Goal: Information Seeking & Learning: Learn about a topic

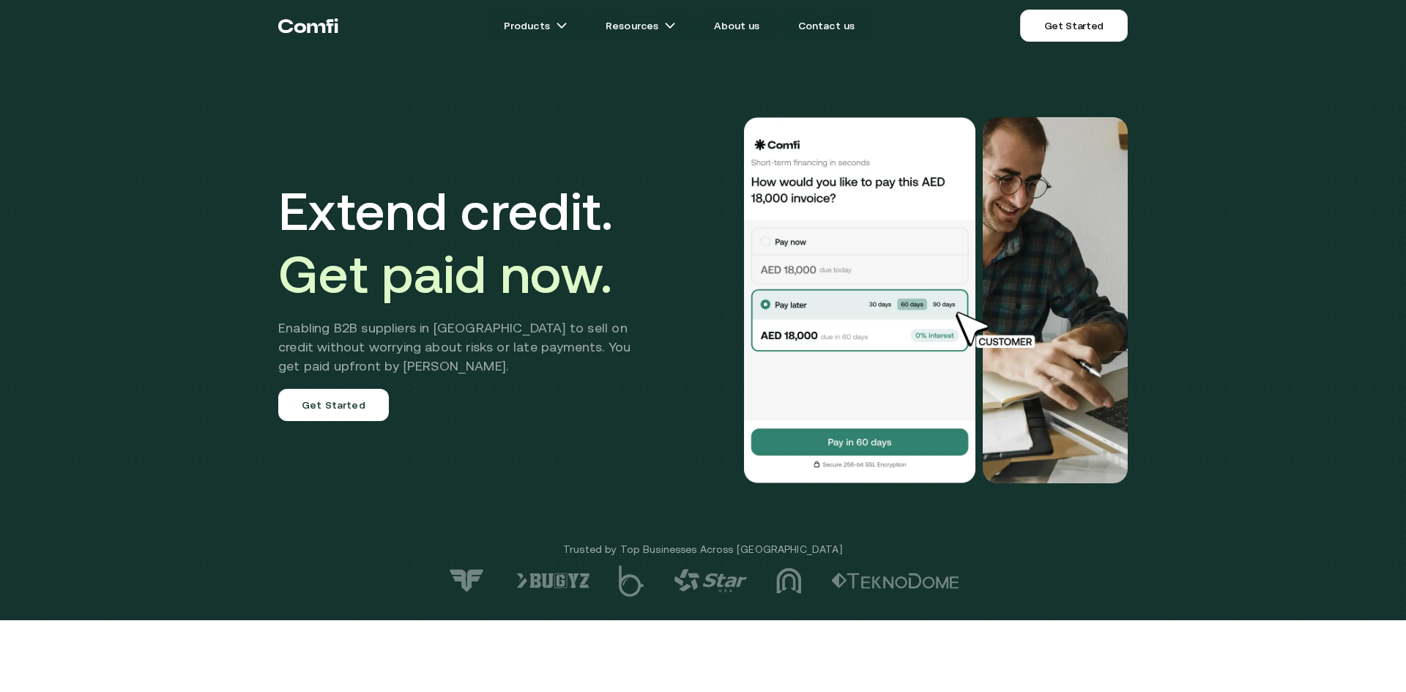
drag, startPoint x: 1387, startPoint y: 283, endPoint x: 1393, endPoint y: 305, distance: 22.7
click at [1392, 304] on div "Extend credit. Get paid now. Enabling B2B suppliers in [GEOGRAPHIC_DATA] to sel…" at bounding box center [703, 310] width 1406 height 620
drag, startPoint x: 1405, startPoint y: 83, endPoint x: 1404, endPoint y: 90, distance: 7.5
click at [1394, 83] on div "Extend credit. Get paid now. Enabling B2B suppliers in [GEOGRAPHIC_DATA] to sel…" at bounding box center [703, 310] width 1406 height 620
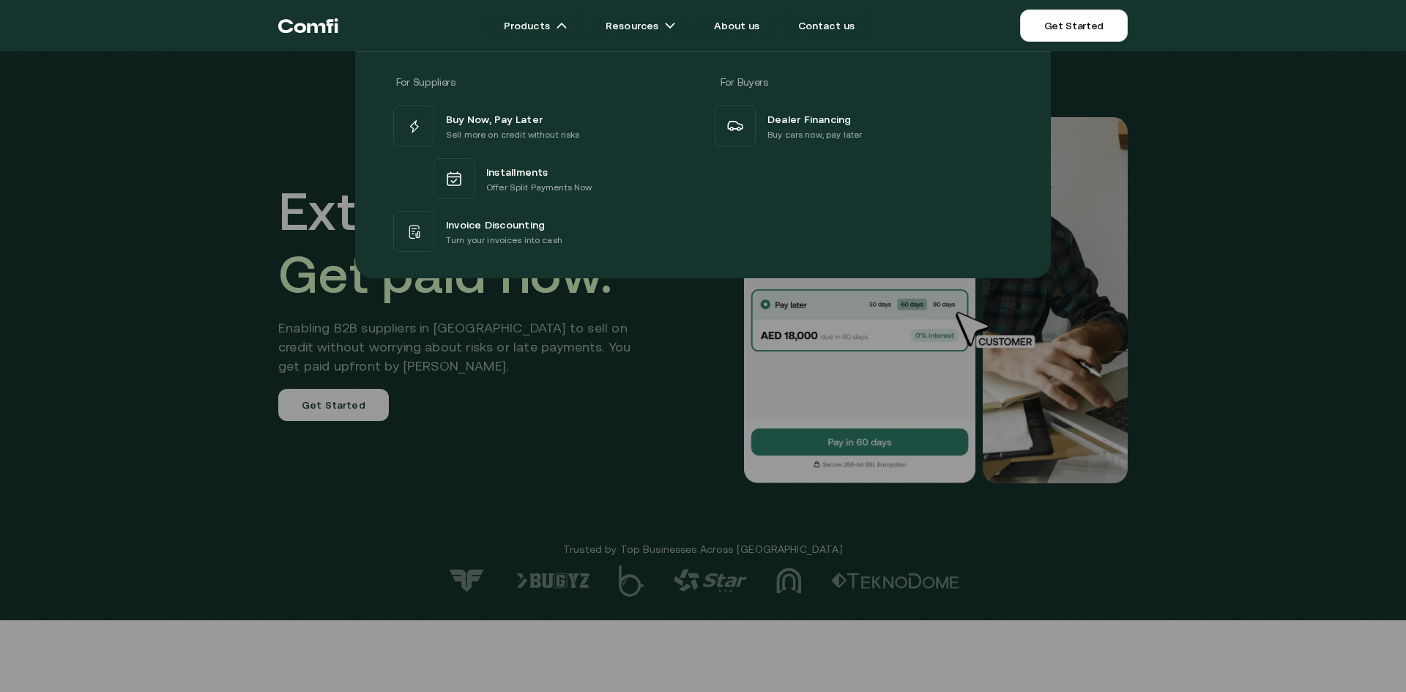
click at [592, 350] on div at bounding box center [703, 397] width 1406 height 692
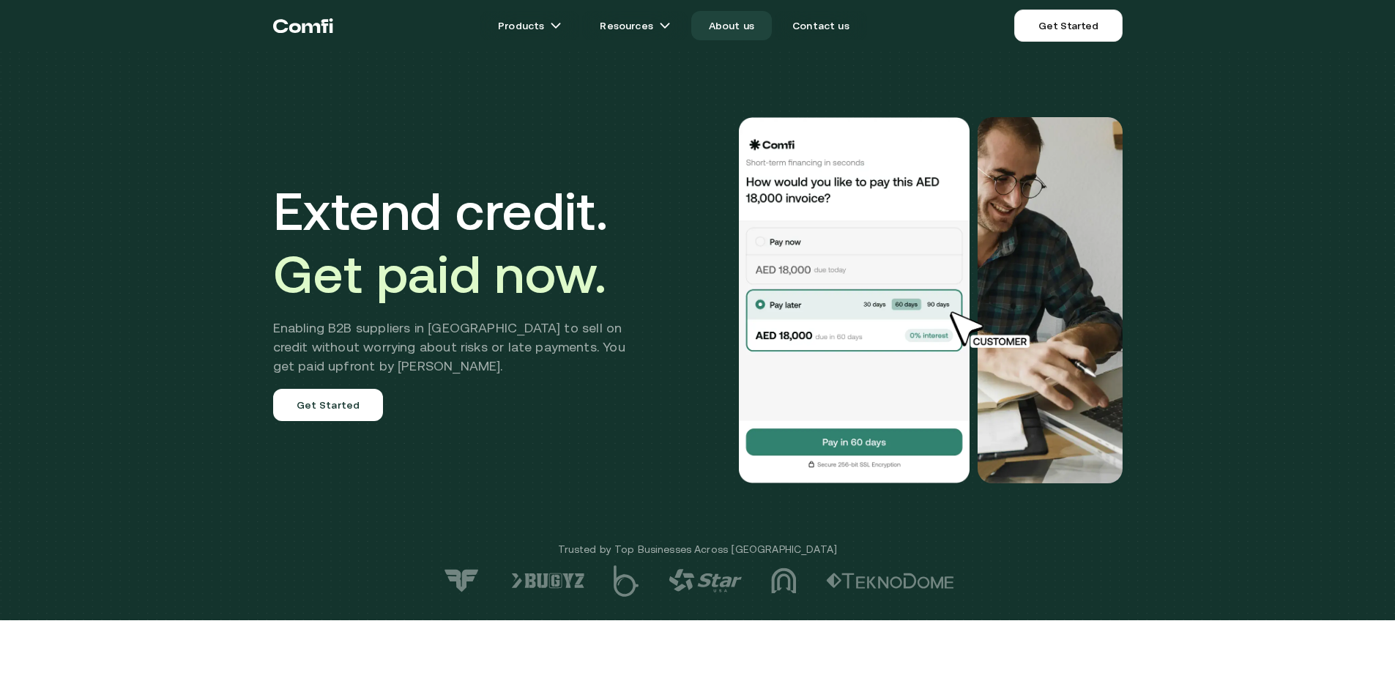
click at [744, 26] on link "About us" at bounding box center [731, 25] width 81 height 29
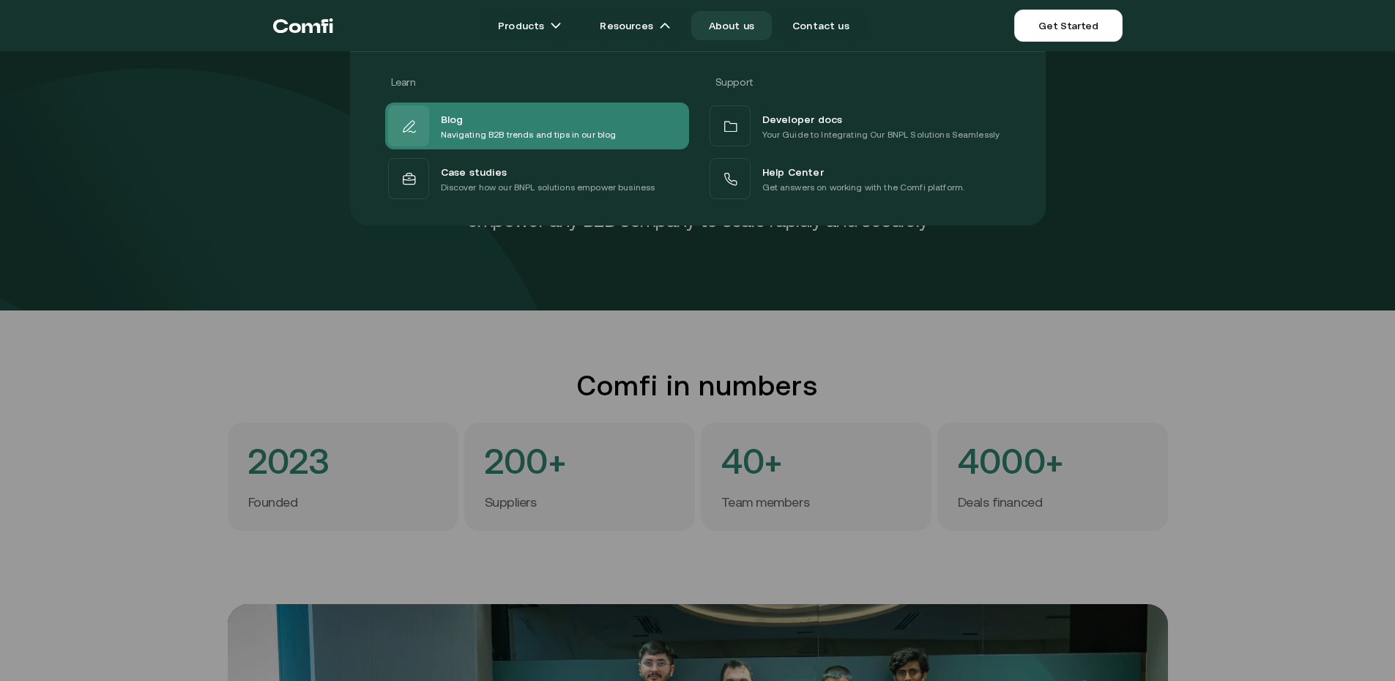
click at [537, 130] on p "Navigating B2B trends and tips in our blog" at bounding box center [529, 134] width 176 height 15
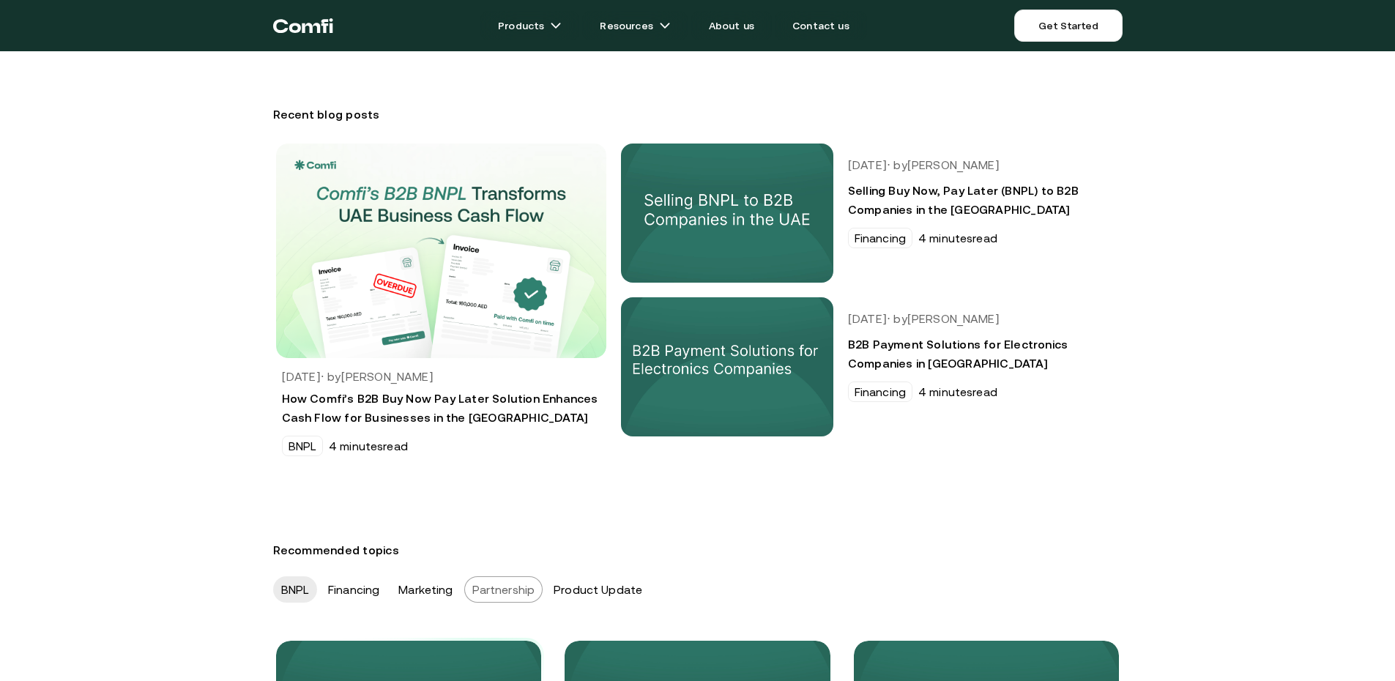
click at [500, 578] on div "Partnership" at bounding box center [503, 589] width 79 height 26
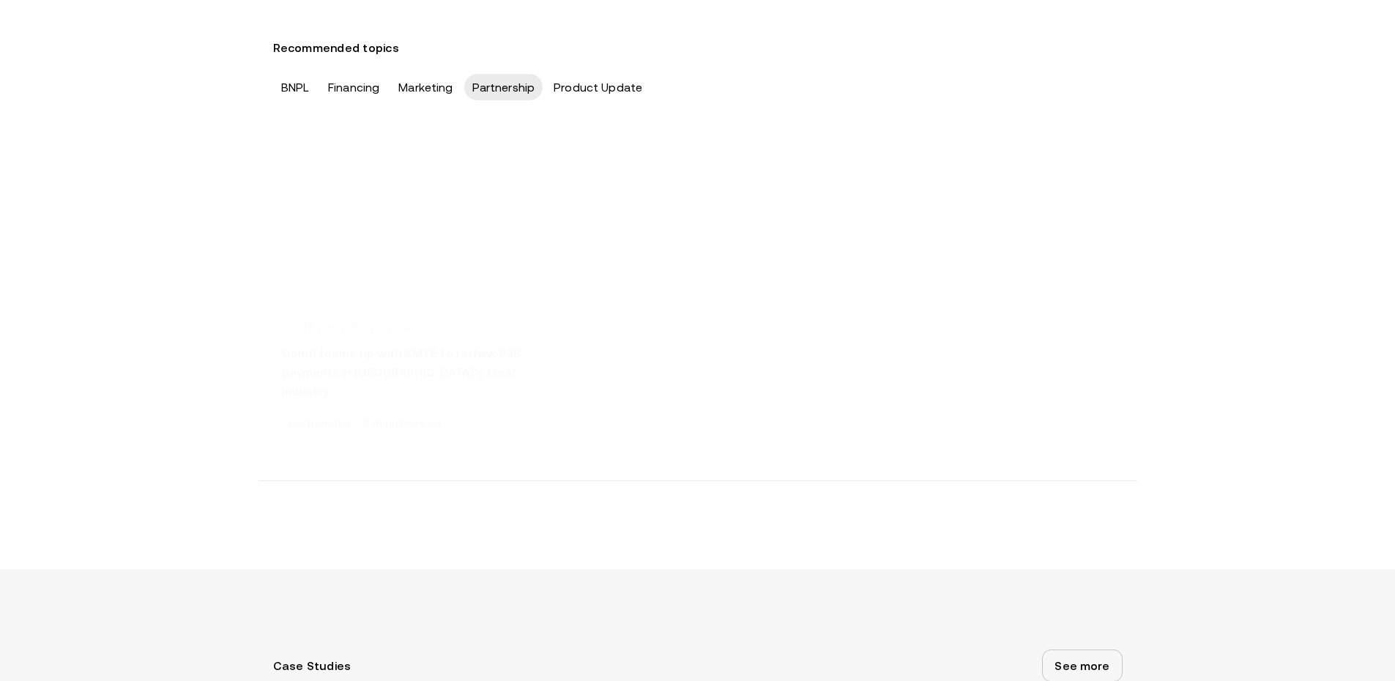
scroll to position [487, 0]
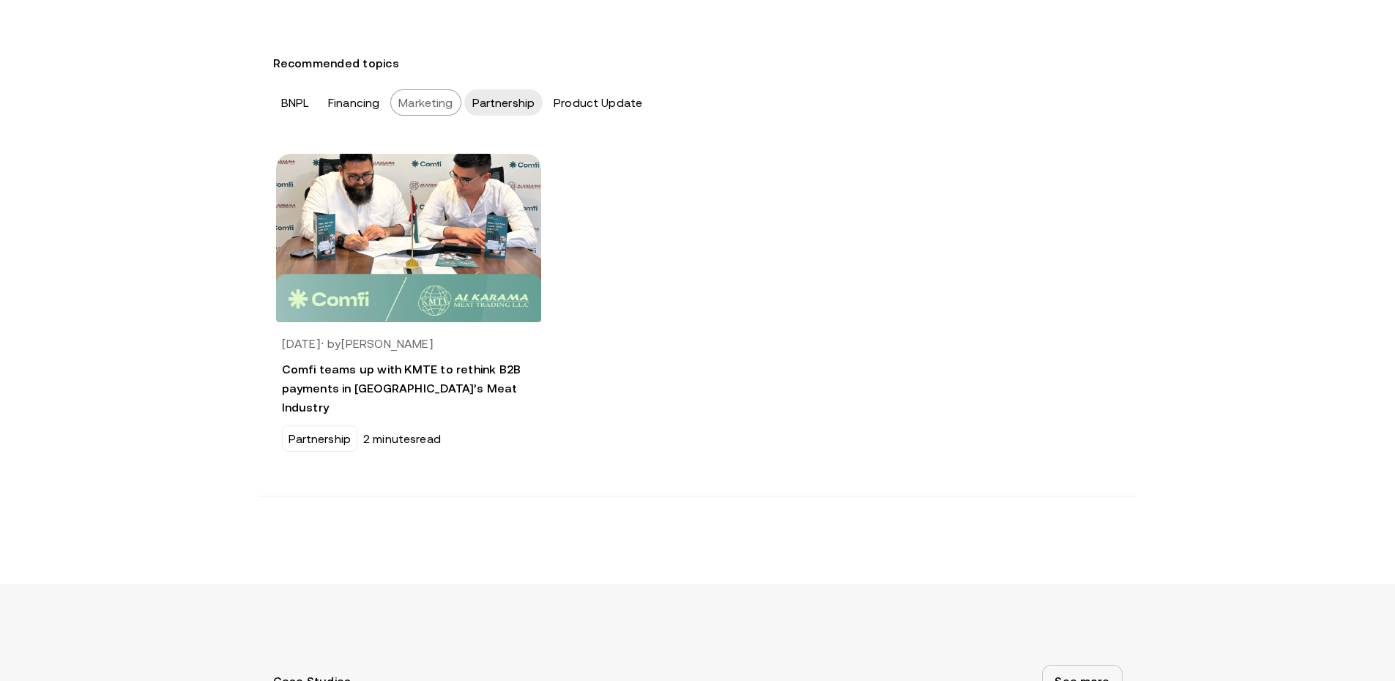
click at [404, 104] on div "Marketing" at bounding box center [425, 102] width 70 height 26
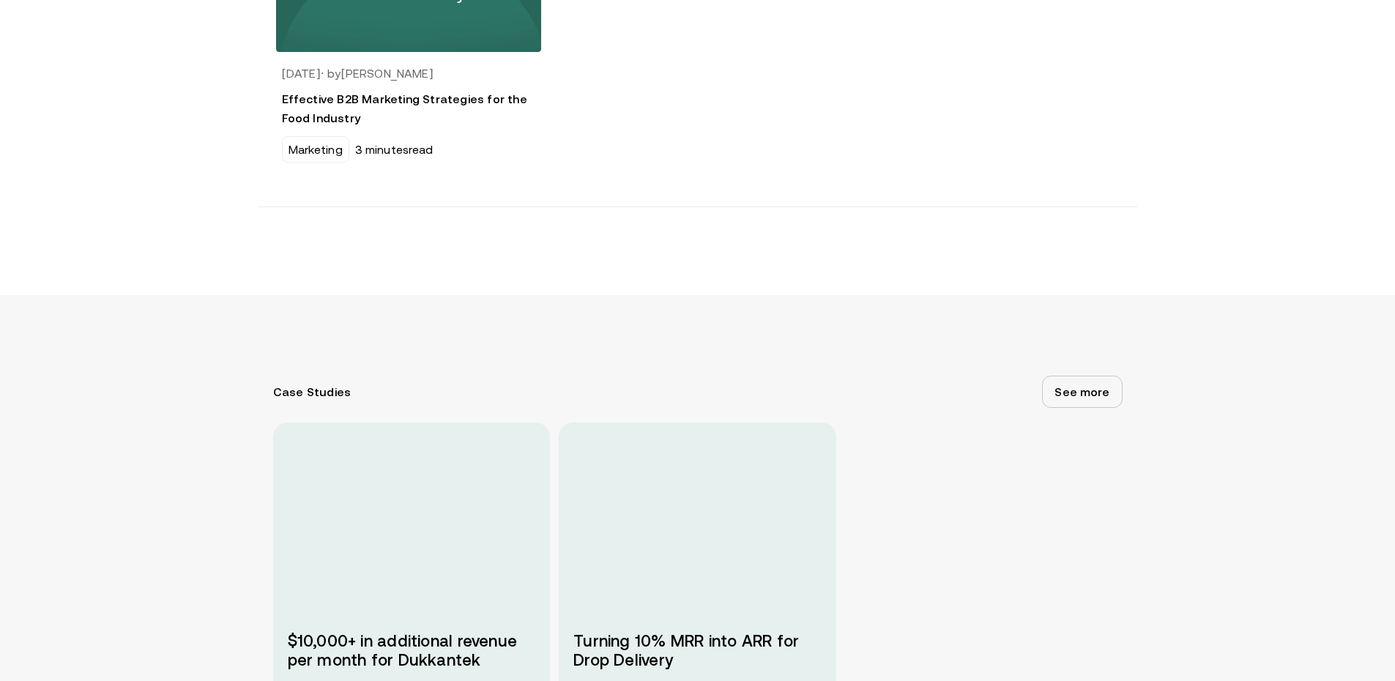
scroll to position [787, 0]
